Goal: Transaction & Acquisition: Purchase product/service

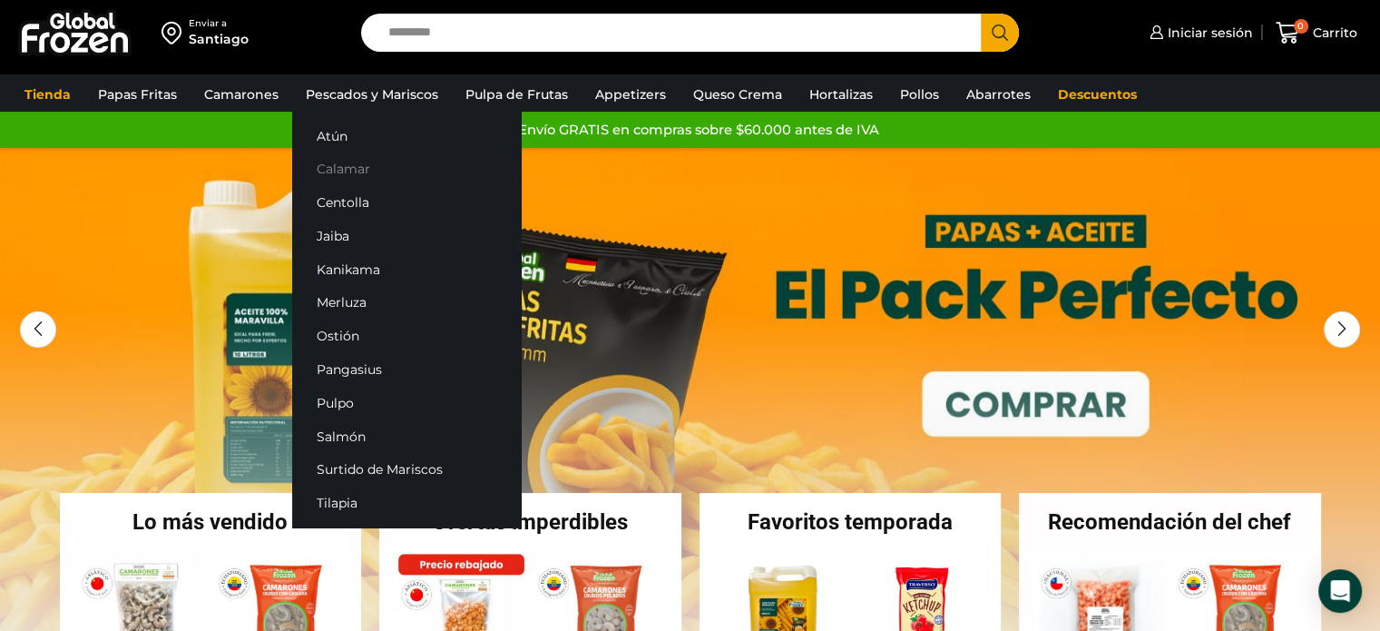
click at [376, 162] on link "Calamar" at bounding box center [406, 169] width 229 height 34
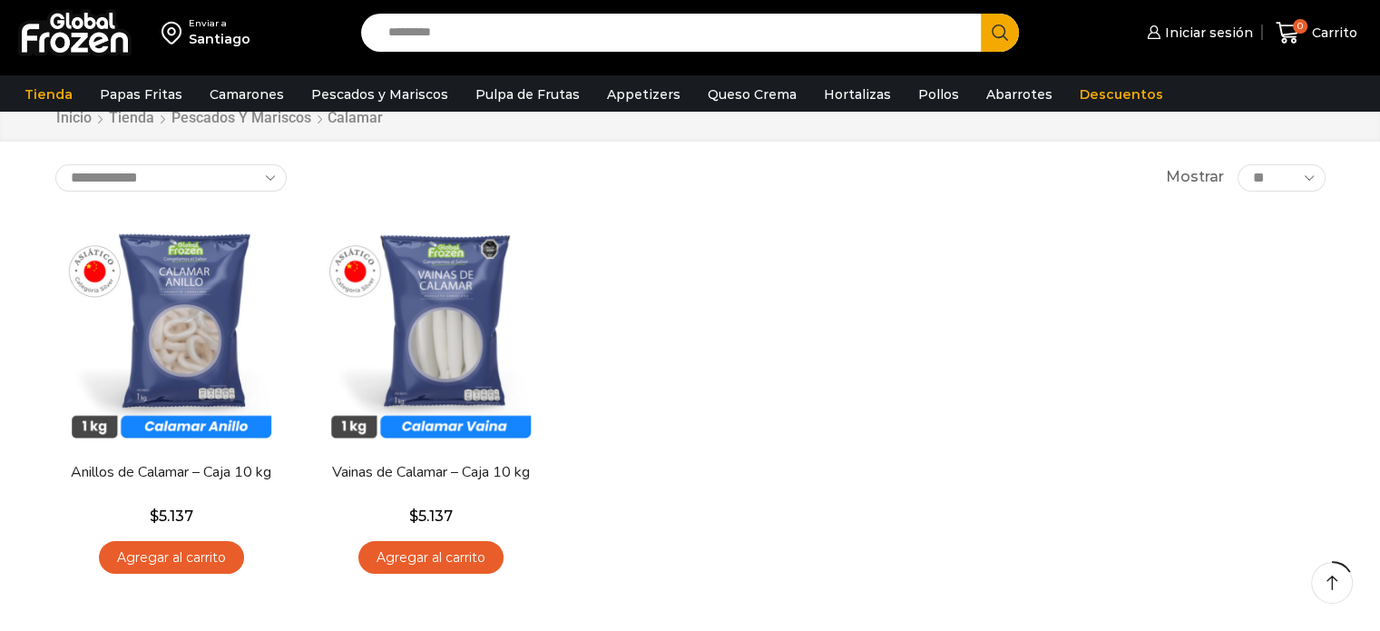
scroll to position [91, 0]
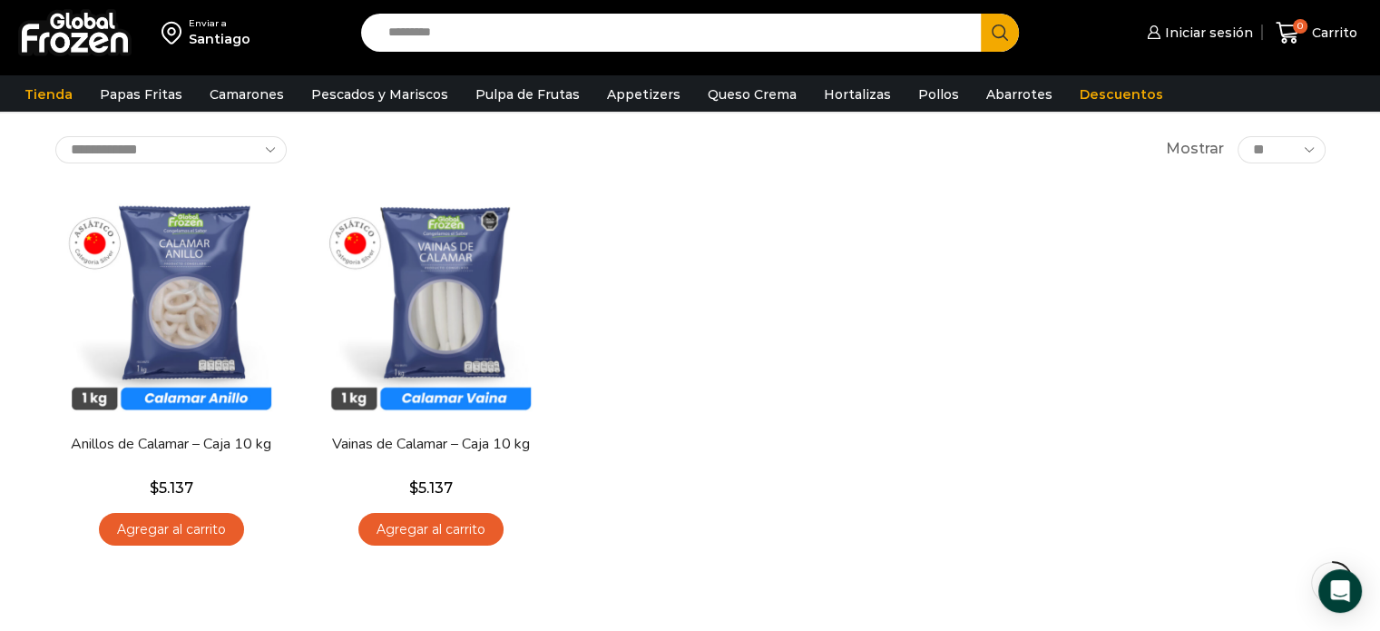
click at [430, 43] on input "Search input" at bounding box center [675, 33] width 593 height 38
click at [981, 14] on button "Search" at bounding box center [1000, 33] width 38 height 38
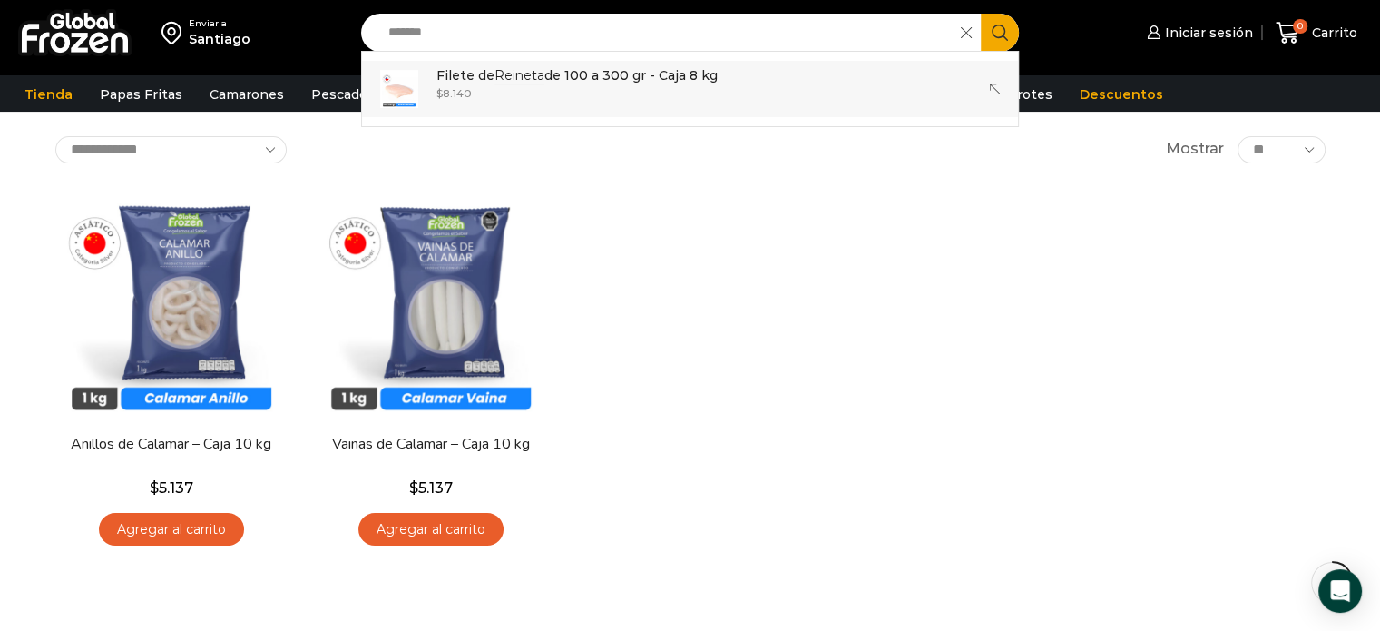
click at [494, 88] on div "$ 8.140" at bounding box center [576, 92] width 281 height 15
type input "**********"
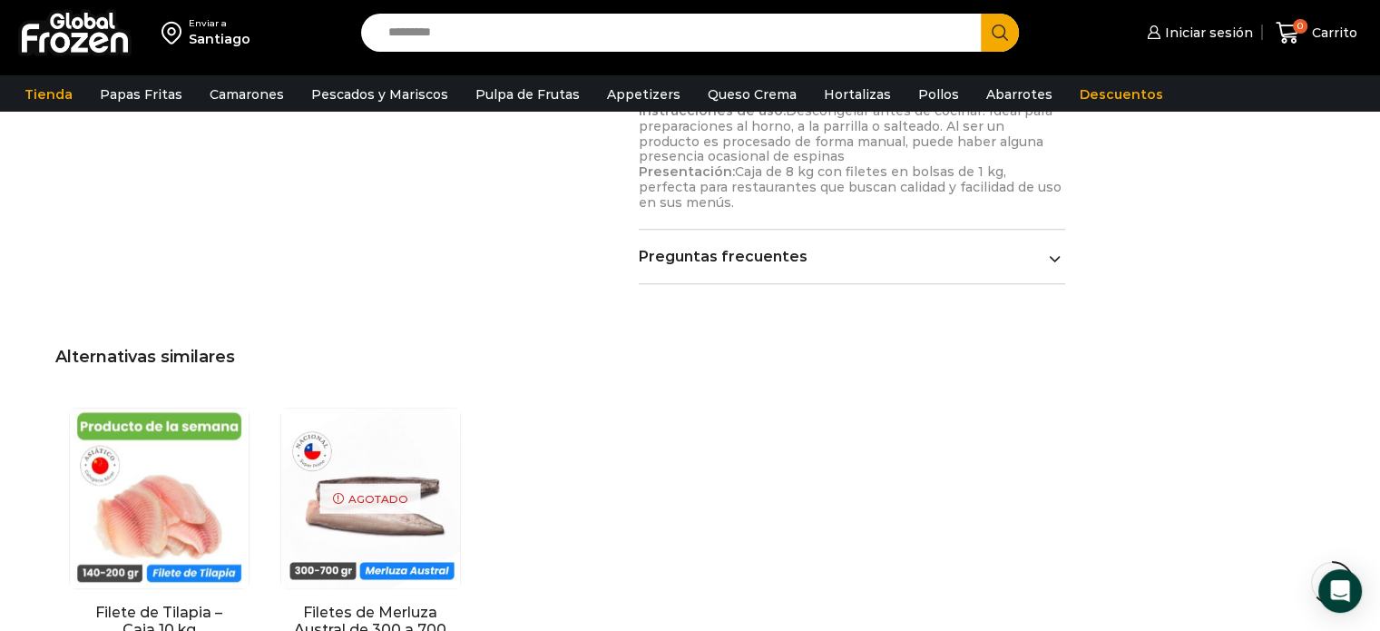
scroll to position [1452, 0]
